Goal: Task Accomplishment & Management: Manage account settings

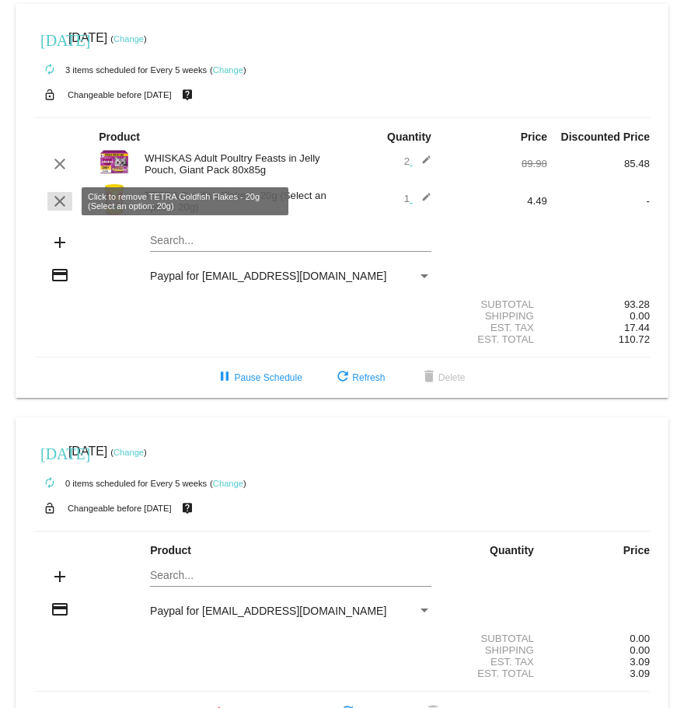
click at [57, 200] on mat-icon "clear" at bounding box center [59, 201] width 19 height 19
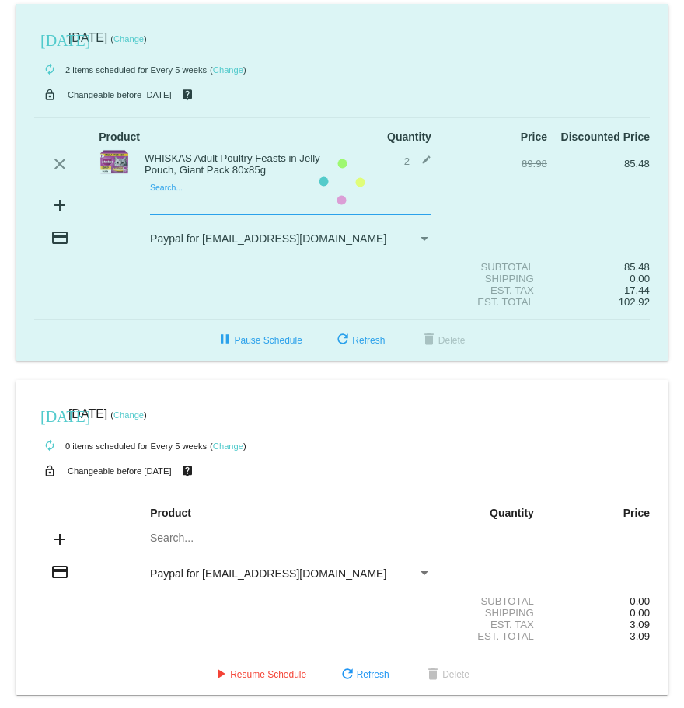
click at [179, 202] on mat-card "[DATE] [DATE] ( Change ) autorenew 2 items scheduled for Every 5 weeks ( Change…" at bounding box center [342, 182] width 652 height 357
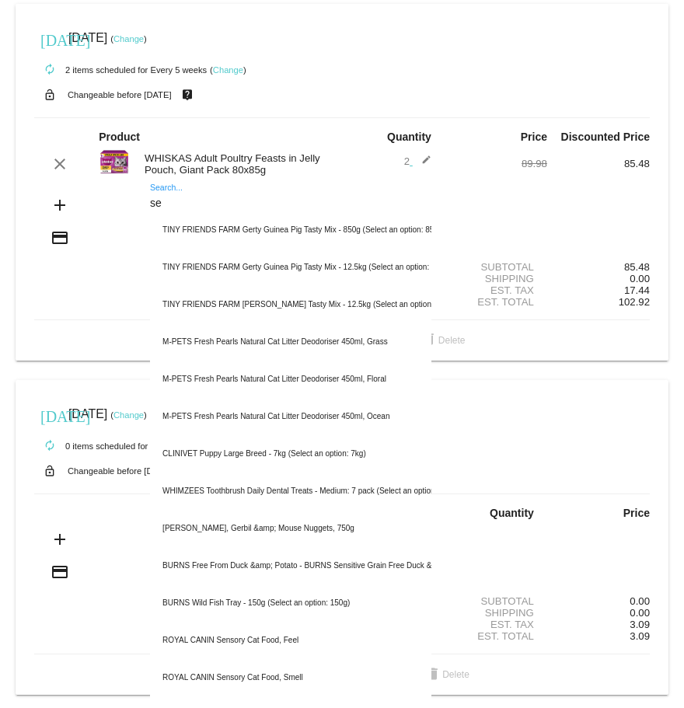
type input "s"
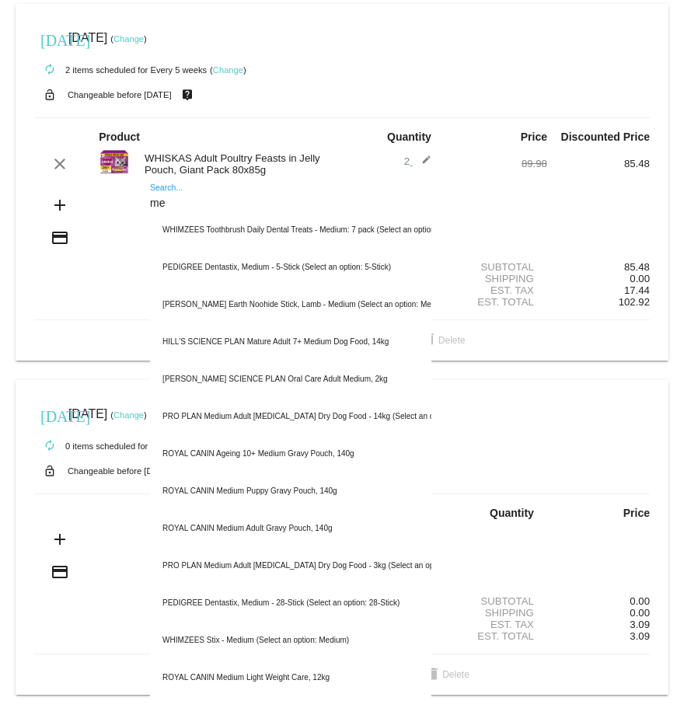
type input "m"
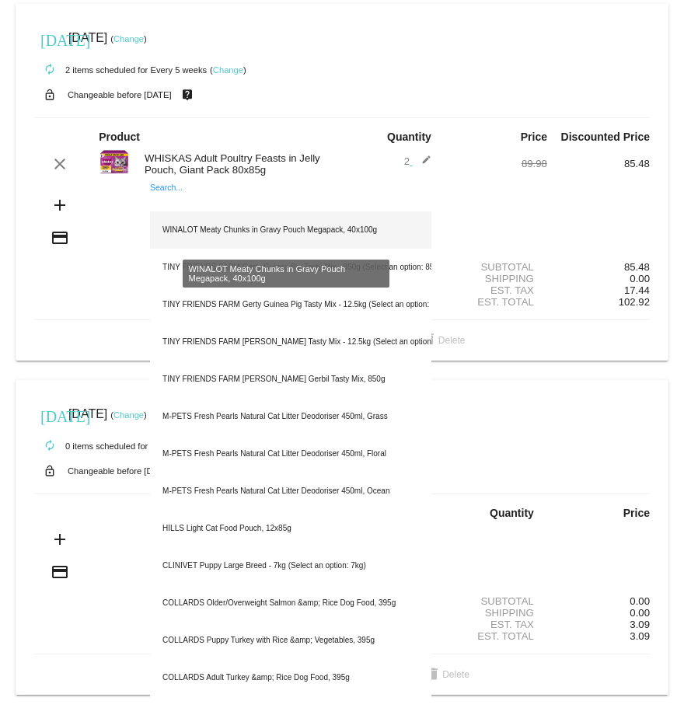
click at [197, 221] on div "WINALOT Meaty Chunks in Gravy Pouch Megapack, 40x100g" at bounding box center [290, 229] width 281 height 37
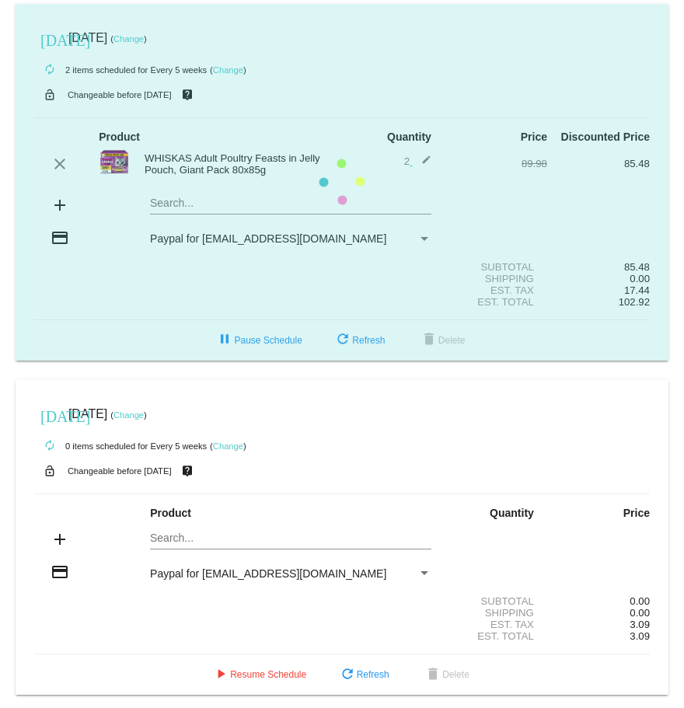
click at [183, 206] on mat-card "[DATE] [DATE] ( Change ) autorenew 2 items scheduled for Every 5 weeks ( Change…" at bounding box center [342, 182] width 652 height 357
click at [171, 202] on mat-card "[DATE] [DATE] ( Change ) autorenew 2 items scheduled for Every 5 weeks ( Change…" at bounding box center [342, 182] width 652 height 357
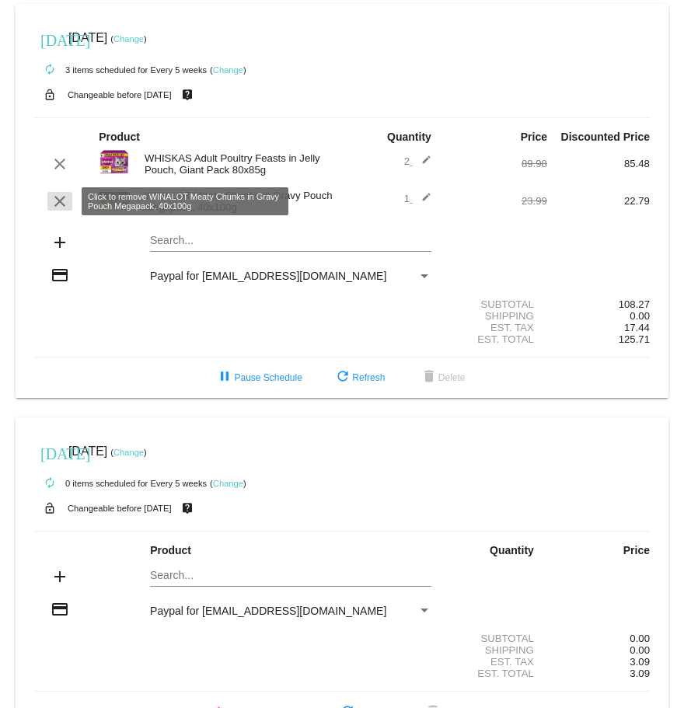
click at [68, 200] on button "clear" at bounding box center [59, 201] width 25 height 19
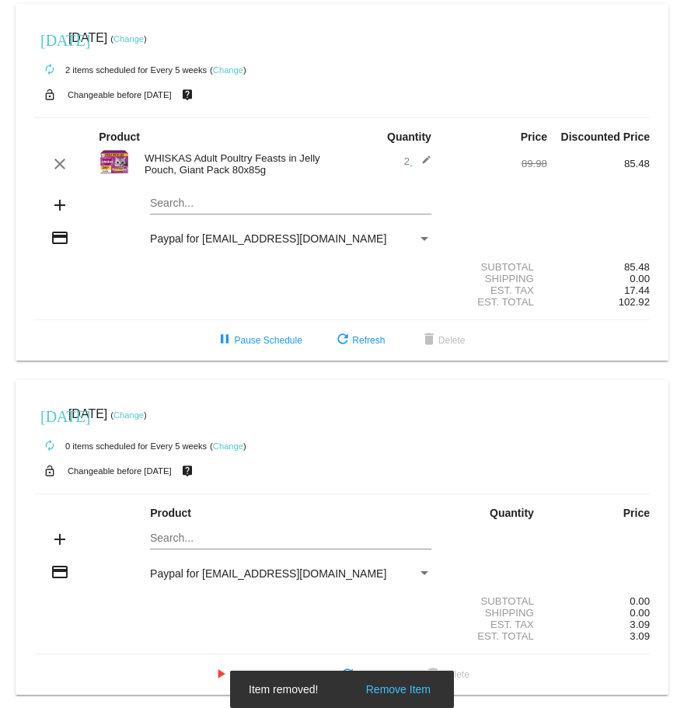
click at [172, 209] on mat-card "[DATE] [DATE] ( Change ) autorenew 2 items scheduled for Every 5 weeks ( Change…" at bounding box center [342, 182] width 652 height 357
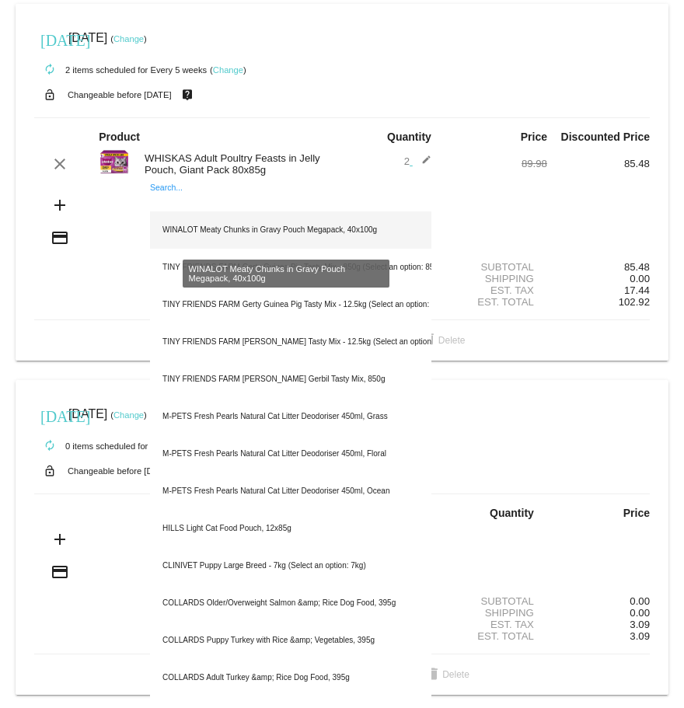
paste input "MEDITERRANEAN [PERSON_NAME] Pork [PERSON_NAME]"
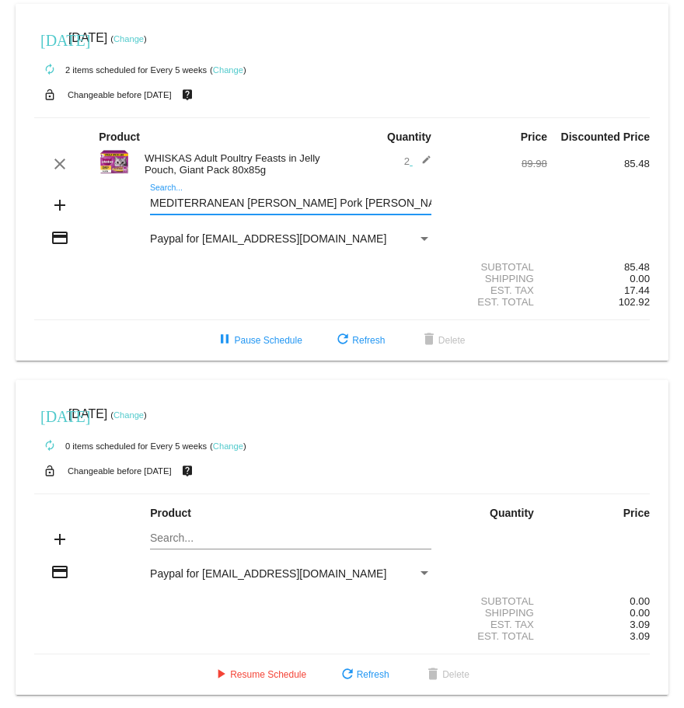
drag, startPoint x: 362, startPoint y: 205, endPoint x: 244, endPoint y: 204, distance: 118.1
click at [244, 204] on input "MEDITERRANEAN [PERSON_NAME] Pork [PERSON_NAME]" at bounding box center [290, 203] width 281 height 12
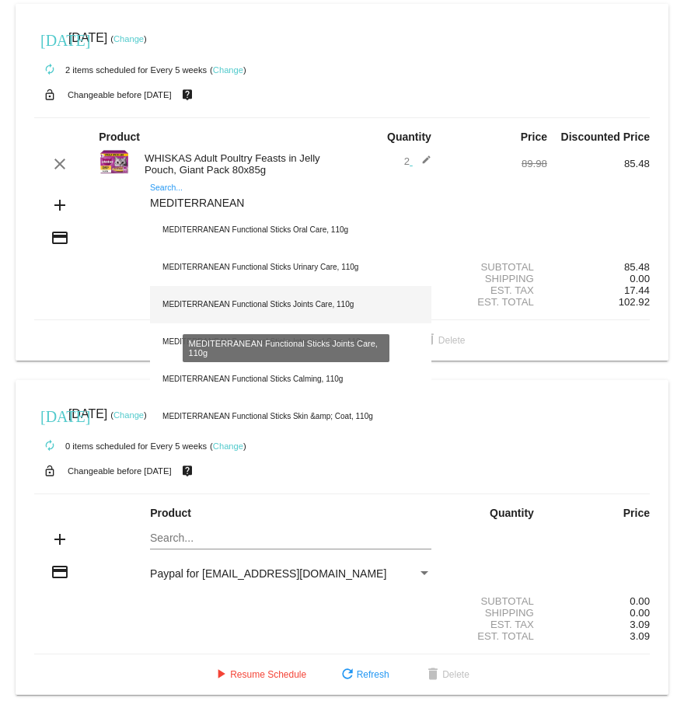
paste input "MEDITERRANEAN [PERSON_NAME] Pork [PERSON_NAME]"
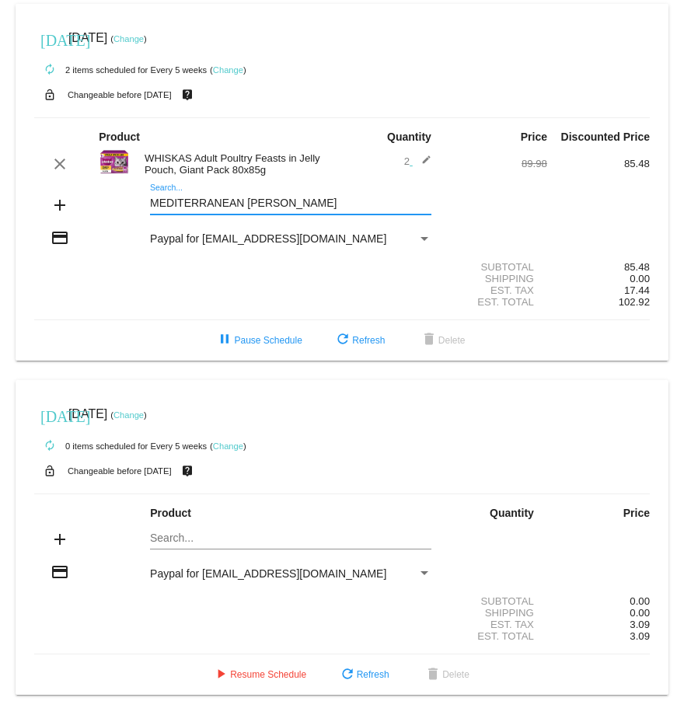
click at [162, 186] on div "MEDITERRANEAN [PERSON_NAME] Search..." at bounding box center [290, 199] width 281 height 30
drag, startPoint x: 292, startPoint y: 202, endPoint x: 265, endPoint y: 202, distance: 27.2
click at [265, 202] on input "MEDITERRANEAN [PERSON_NAME]" at bounding box center [290, 203] width 281 height 12
type input "M"
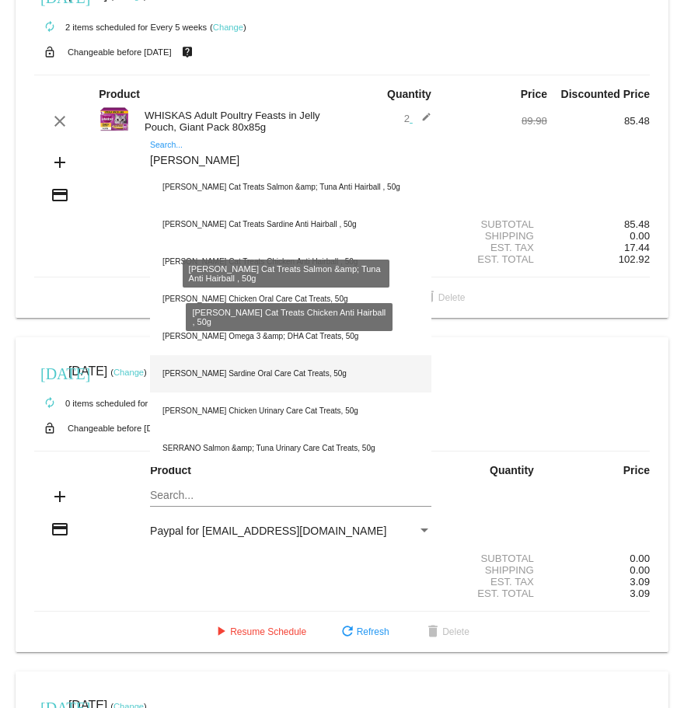
scroll to position [78, 0]
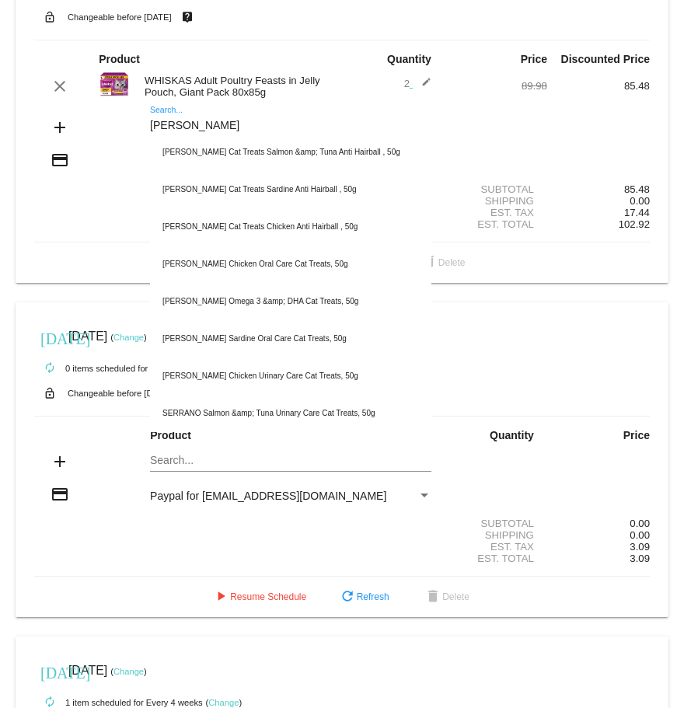
type input "[PERSON_NAME]"
click at [159, 107] on div "[PERSON_NAME] Search..." at bounding box center [290, 121] width 281 height 30
